Goal: Task Accomplishment & Management: Use online tool/utility

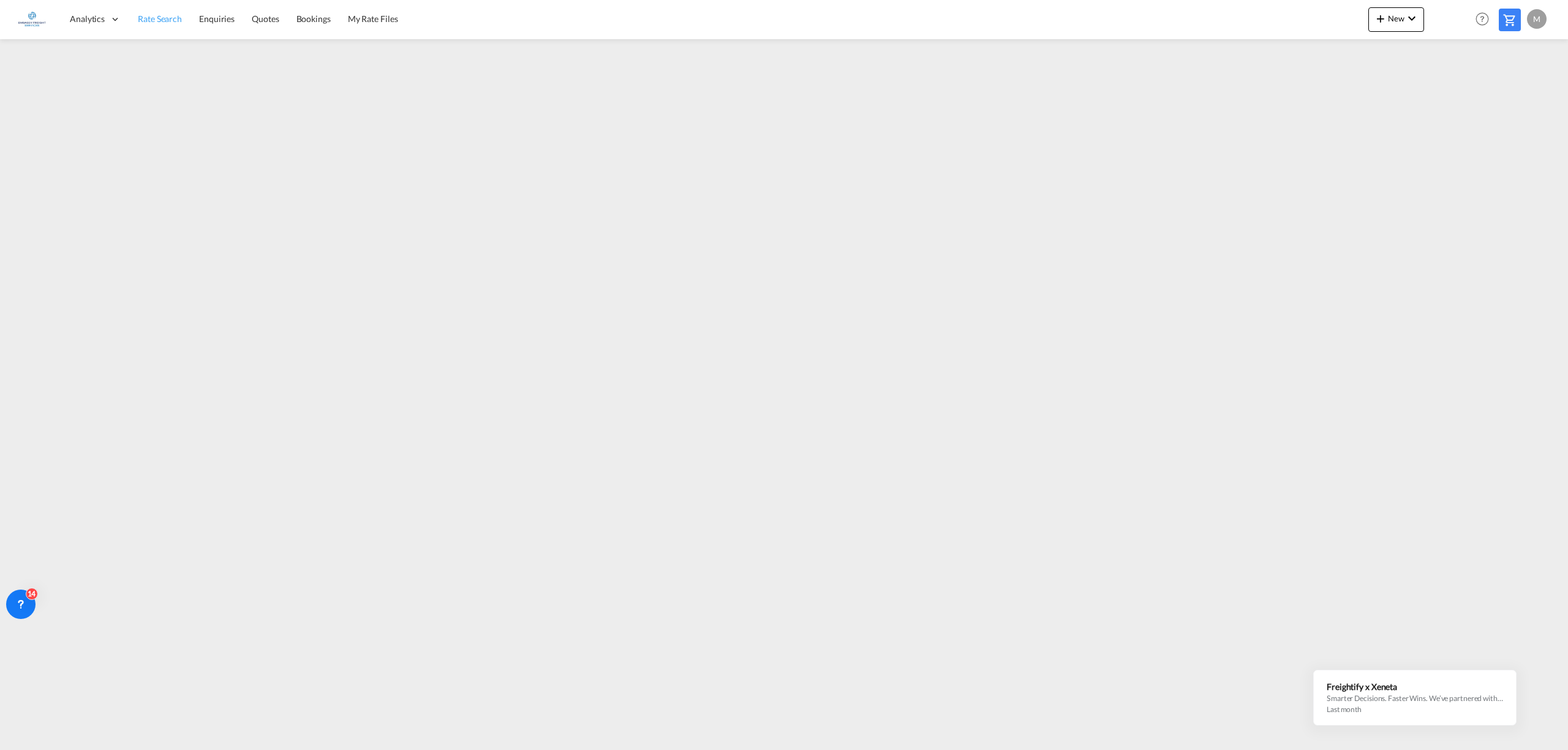
click at [156, 13] on span "Rate Search" at bounding box center [160, 18] width 44 height 10
click at [1390, 13] on span "New" at bounding box center [1396, 18] width 46 height 10
click at [1493, 93] on div "Ratesheet" at bounding box center [1472, 92] width 75 height 31
click at [1379, 30] on button "New" at bounding box center [1396, 19] width 56 height 24
click at [1390, 63] on div "Rates" at bounding box center [1382, 52] width 49 height 31
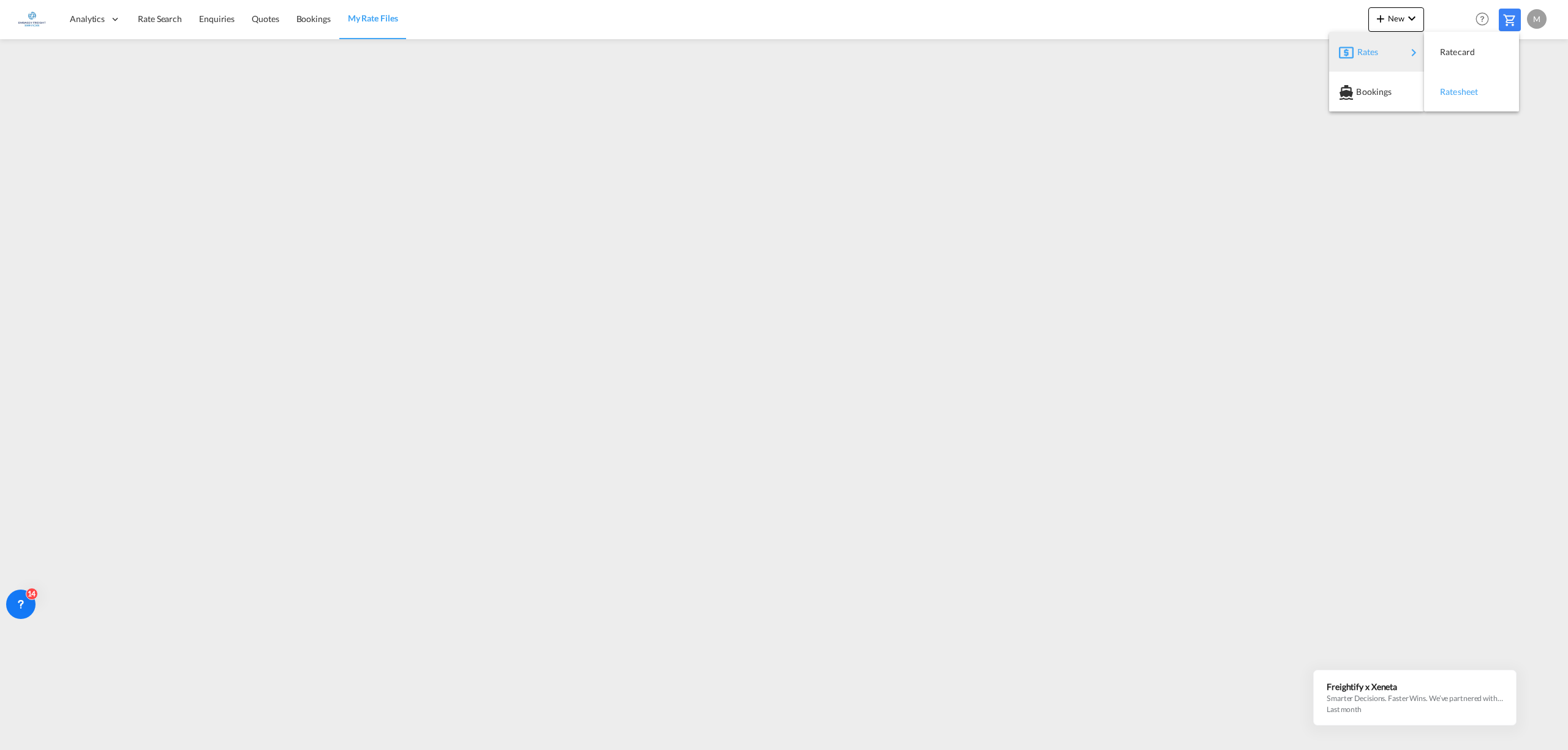
click at [1483, 89] on div "Ratesheet" at bounding box center [1463, 92] width 45 height 31
click at [1387, 16] on md-icon "icon-plus 400-fg" at bounding box center [1380, 18] width 15 height 15
click at [1476, 87] on div "Ratesheet" at bounding box center [1463, 92] width 45 height 31
click at [1402, 24] on button "New" at bounding box center [1396, 19] width 56 height 24
click at [1461, 97] on div "Ratesheet" at bounding box center [1463, 92] width 45 height 31
